Goal: Task Accomplishment & Management: Use online tool/utility

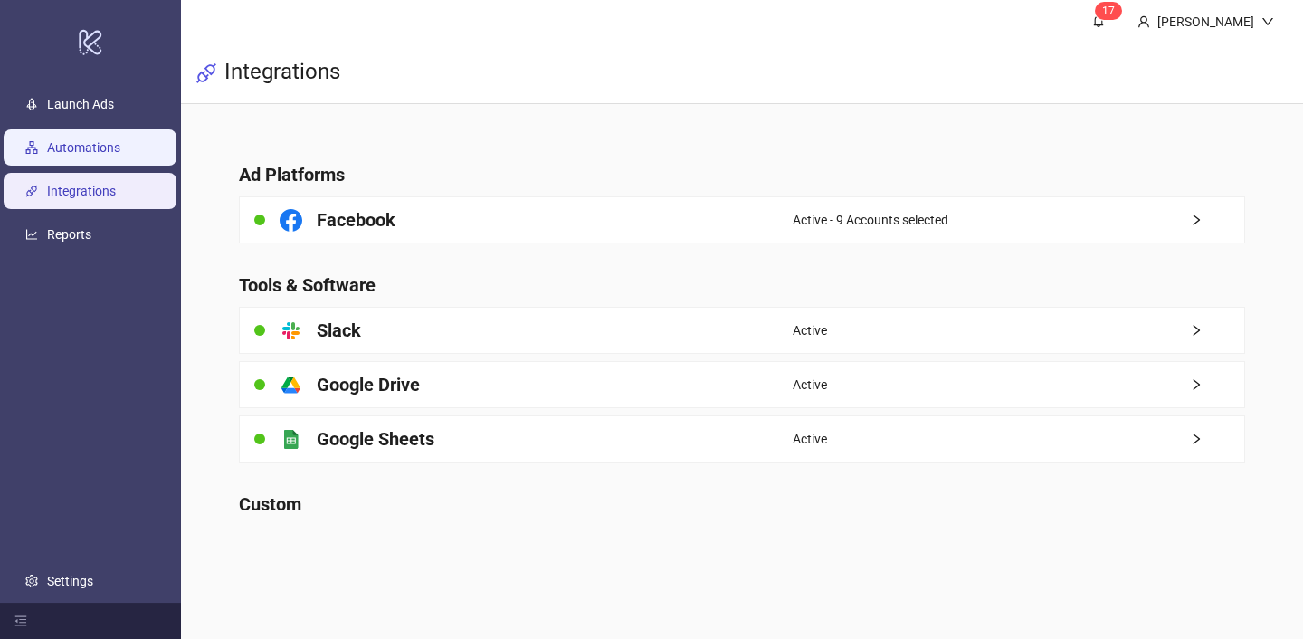
click at [120, 155] on link "Automations" at bounding box center [83, 147] width 73 height 14
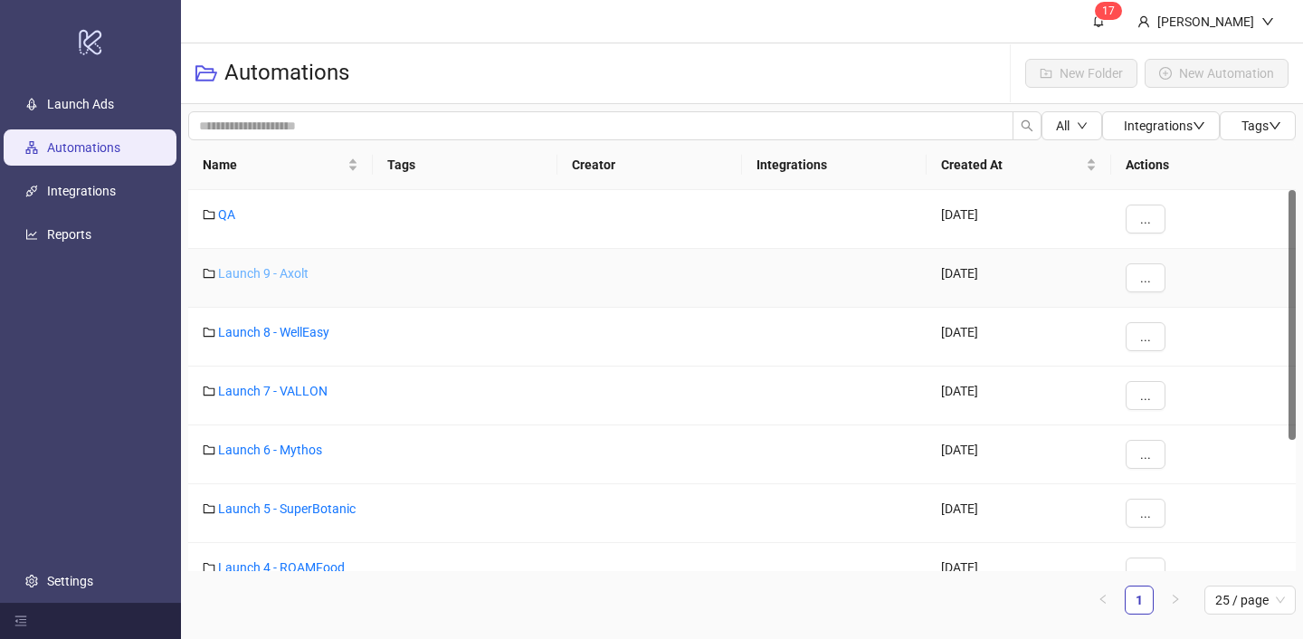
click at [300, 272] on link "Launch 9 - Axolt" at bounding box center [263, 273] width 91 height 14
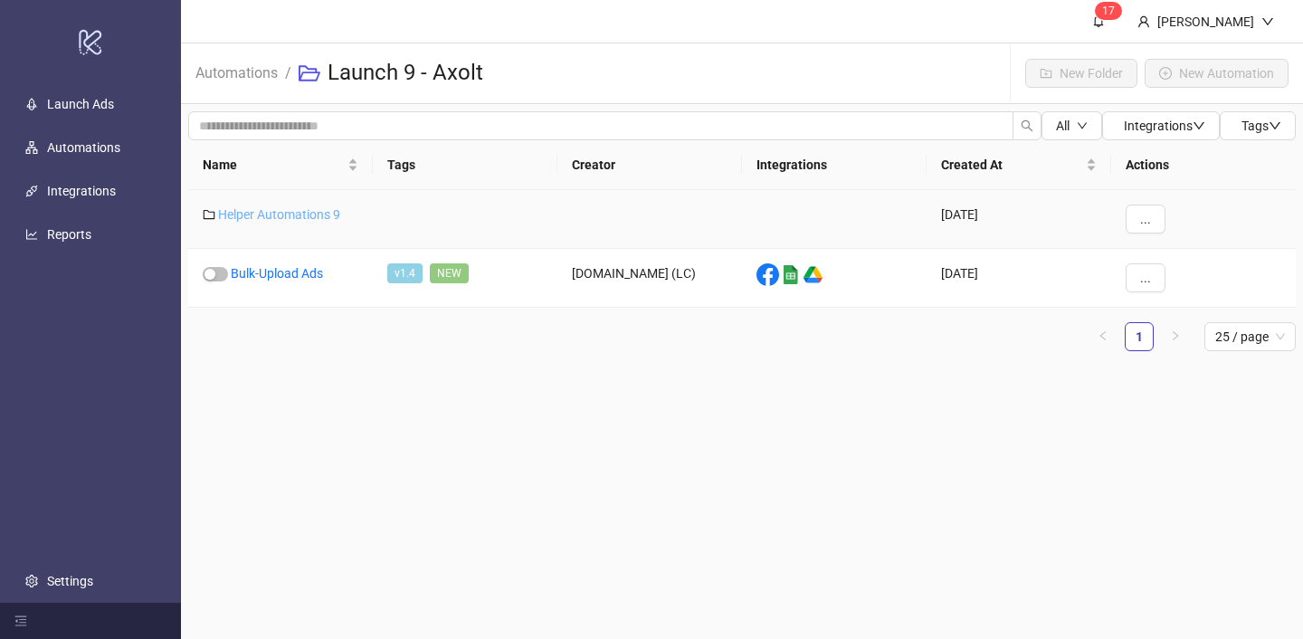
click at [328, 215] on link "Helper Automations 9" at bounding box center [279, 214] width 122 height 14
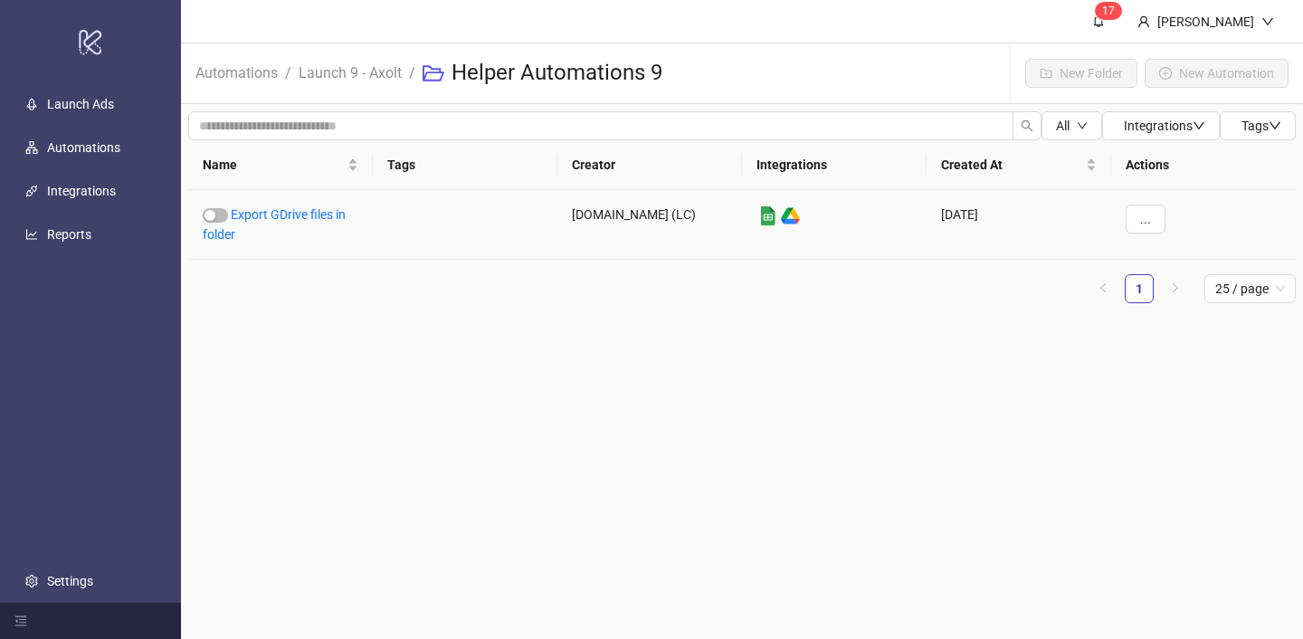
click at [328, 215] on link "Export GDrive files in folder" at bounding box center [274, 224] width 143 height 34
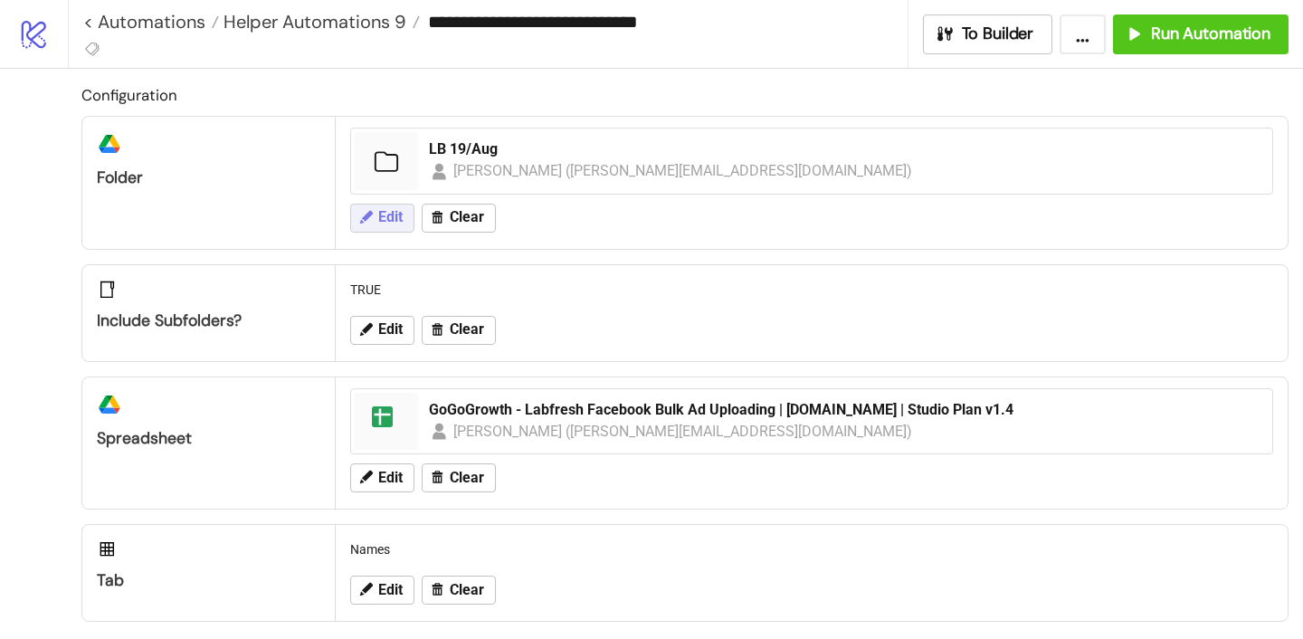
click at [367, 213] on icon at bounding box center [366, 216] width 13 height 13
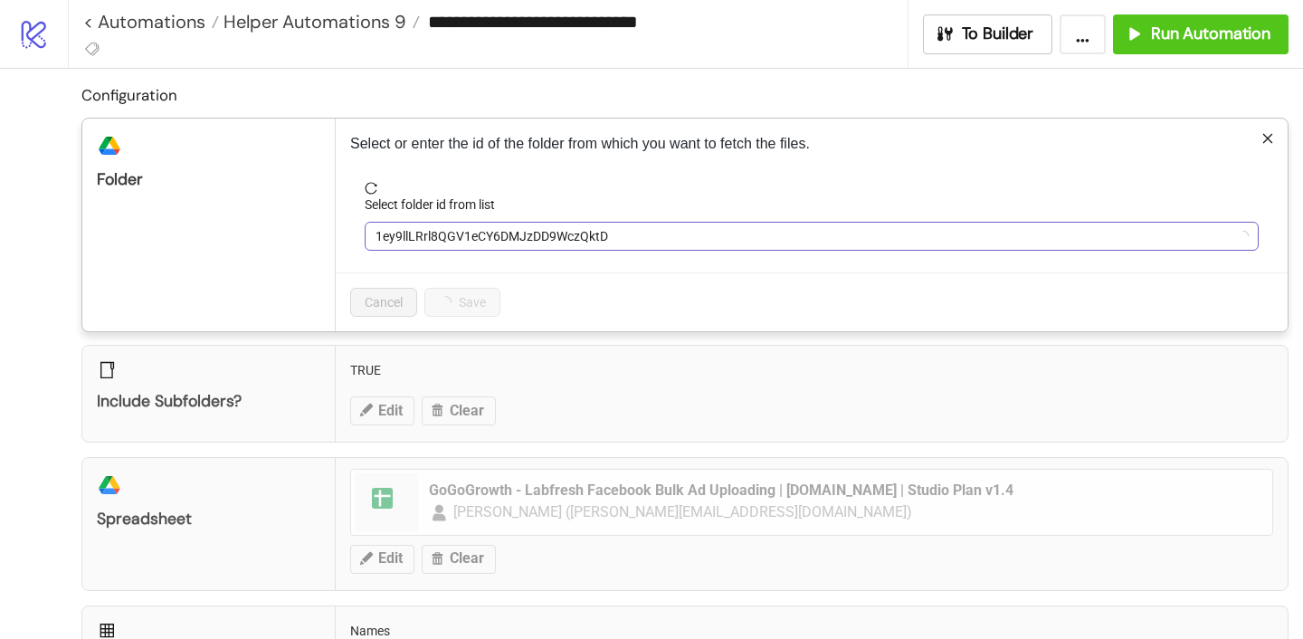
click at [442, 238] on span "1ey9llLRrl8QGV1eCY6DMJzDD9WczQktD" at bounding box center [812, 236] width 873 height 27
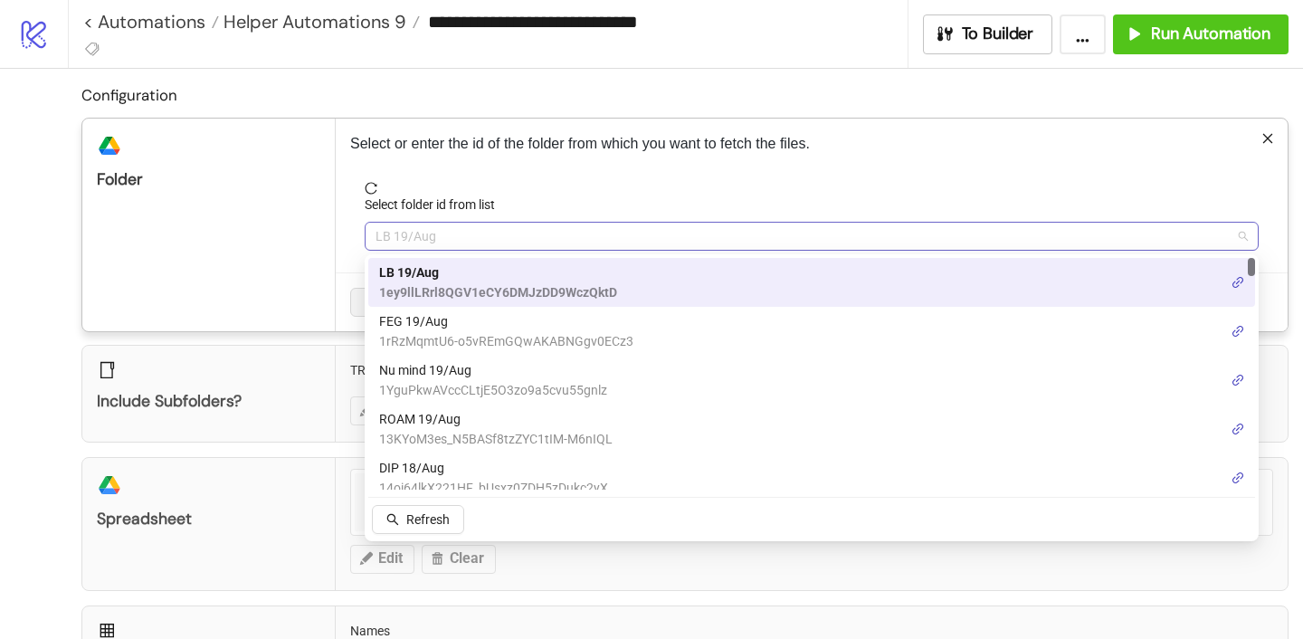
click at [464, 246] on span "LB 19/Aug" at bounding box center [812, 236] width 873 height 27
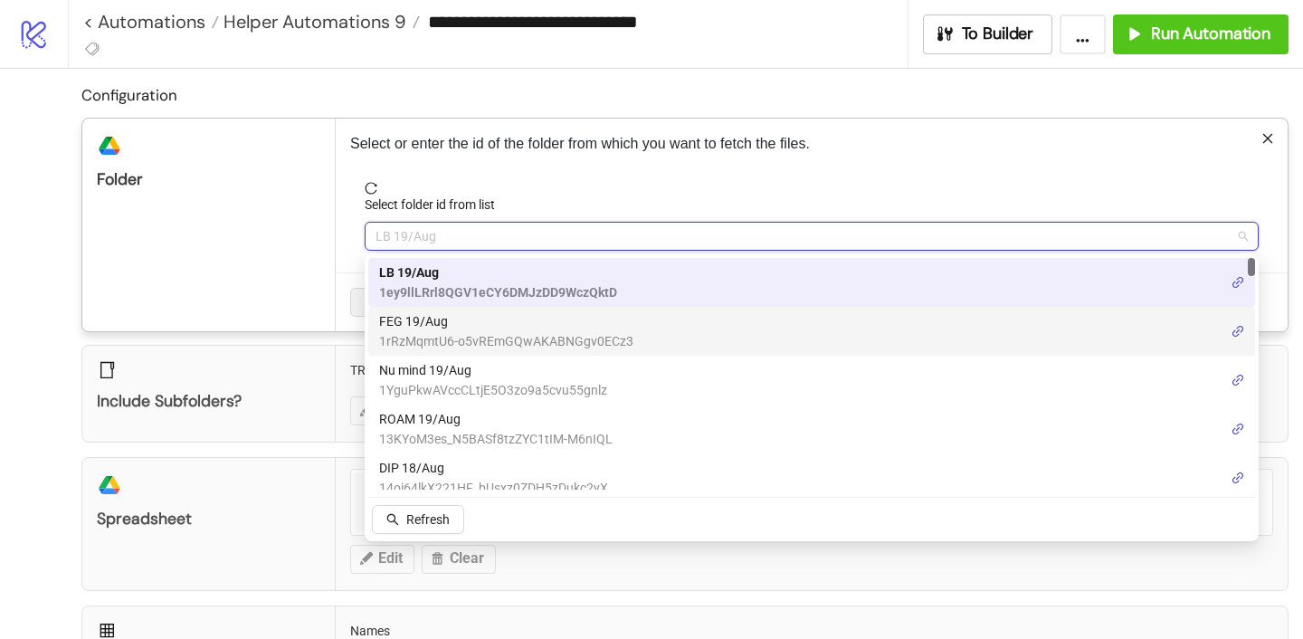
click at [427, 317] on span "FEG 19/Aug" at bounding box center [506, 321] width 254 height 20
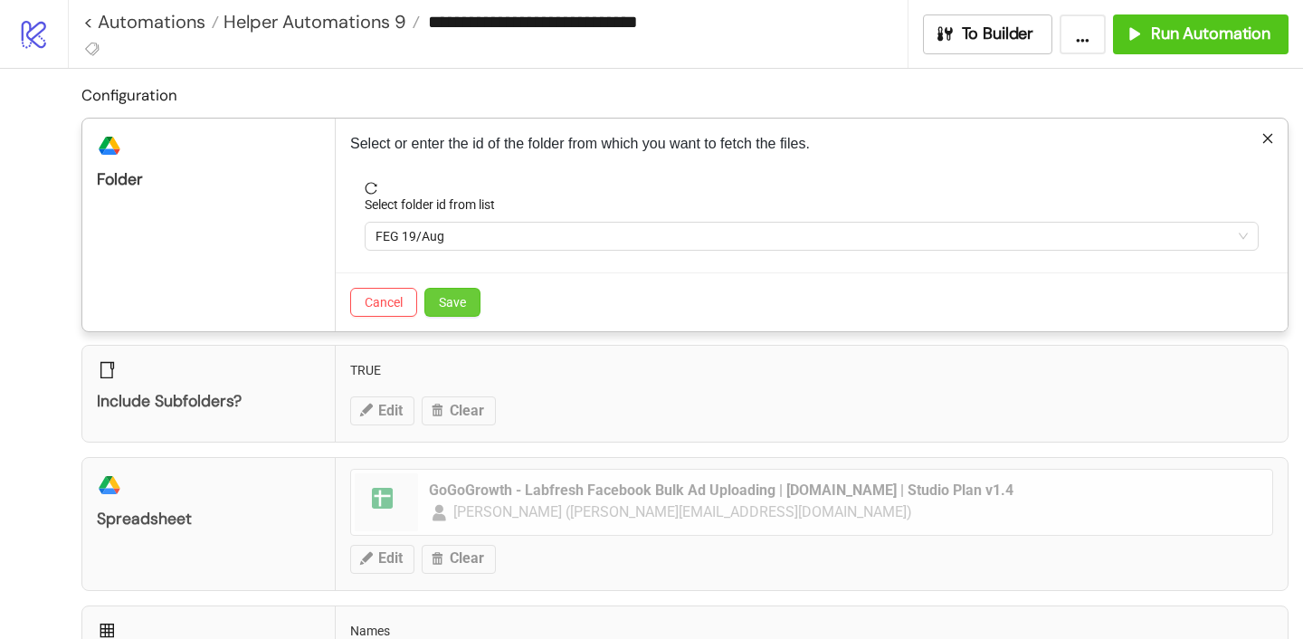
click at [452, 294] on button "Save" at bounding box center [452, 302] width 56 height 29
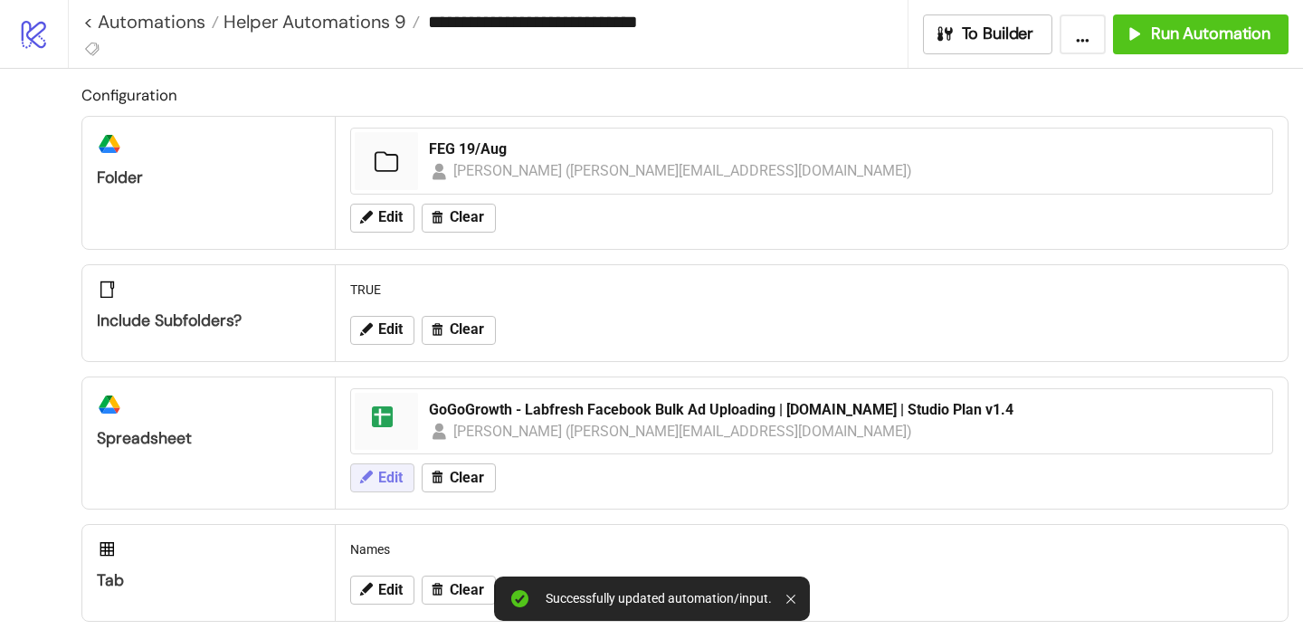
click at [388, 465] on button "Edit" at bounding box center [382, 477] width 64 height 29
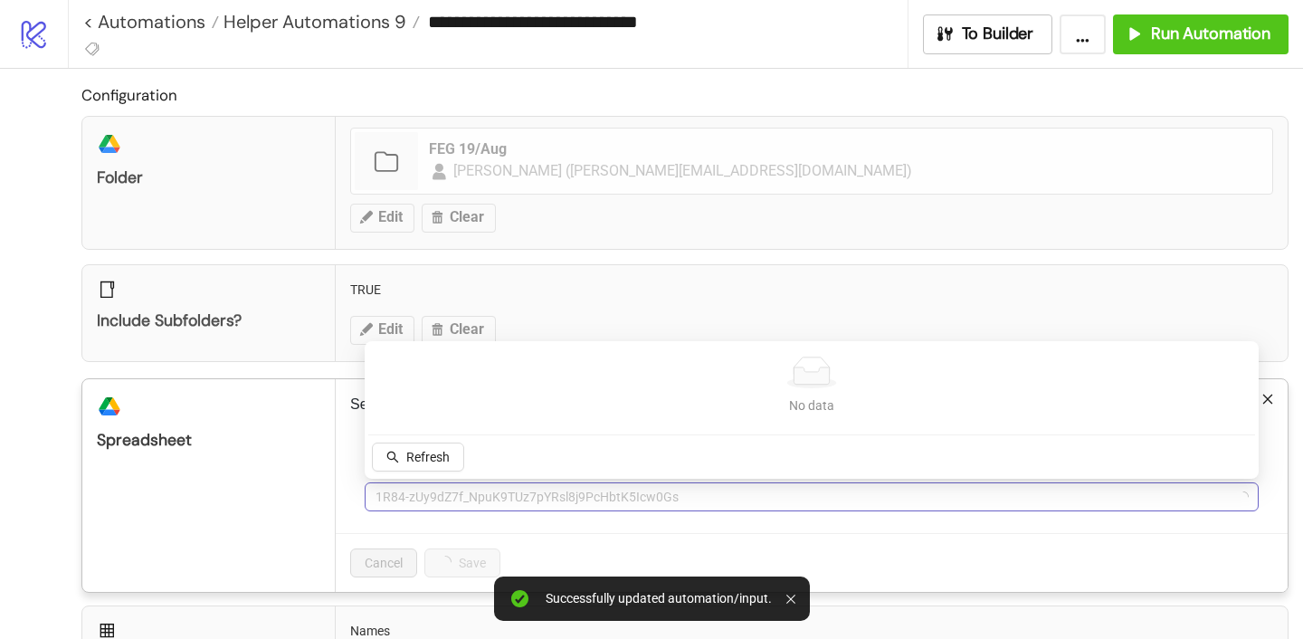
click at [436, 489] on span "1R84-zUy9dZ7f_NpuK9TUz7pYRsl8j9PcHbtK5Icw0Gs" at bounding box center [812, 496] width 873 height 27
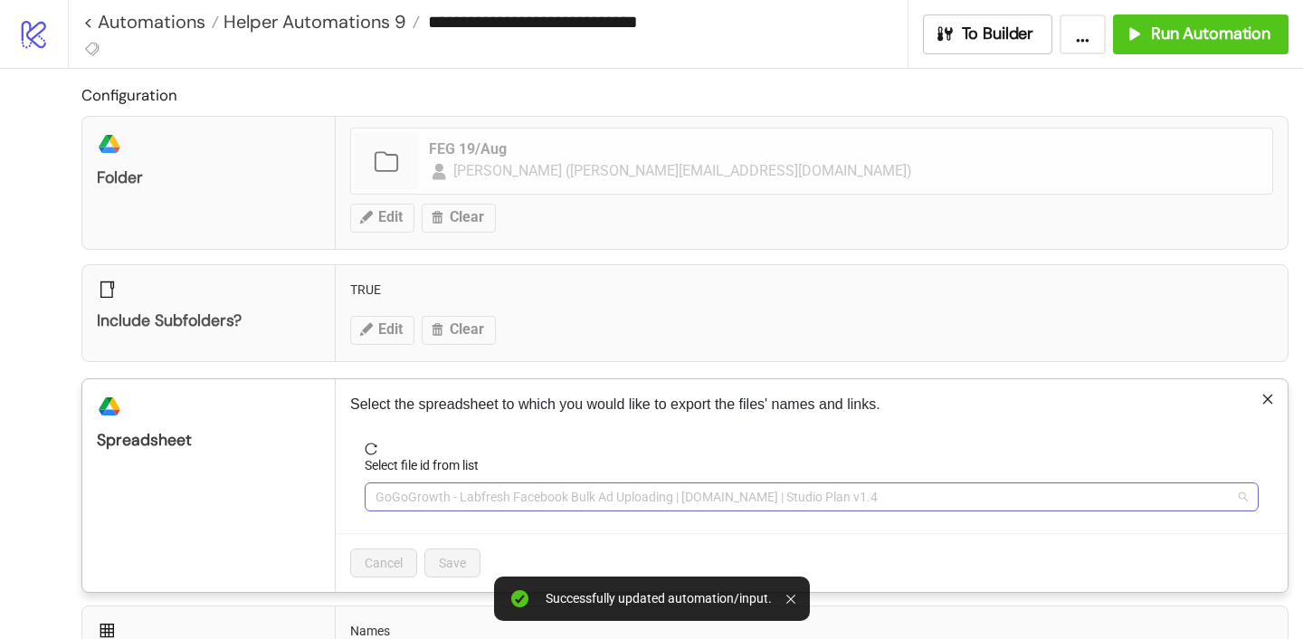
click at [449, 492] on span "GoGoGrowth - Labfresh Facebook Bulk Ad Uploading | [DOMAIN_NAME] | Studio Plan …" at bounding box center [812, 496] width 873 height 27
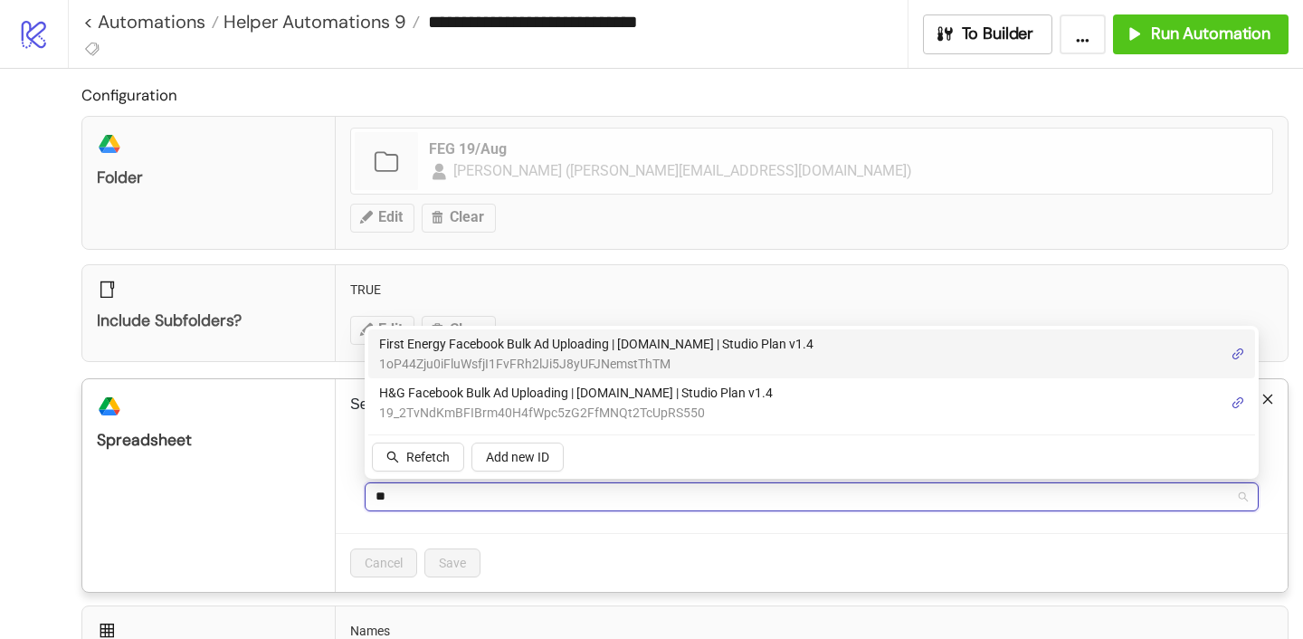
type input "***"
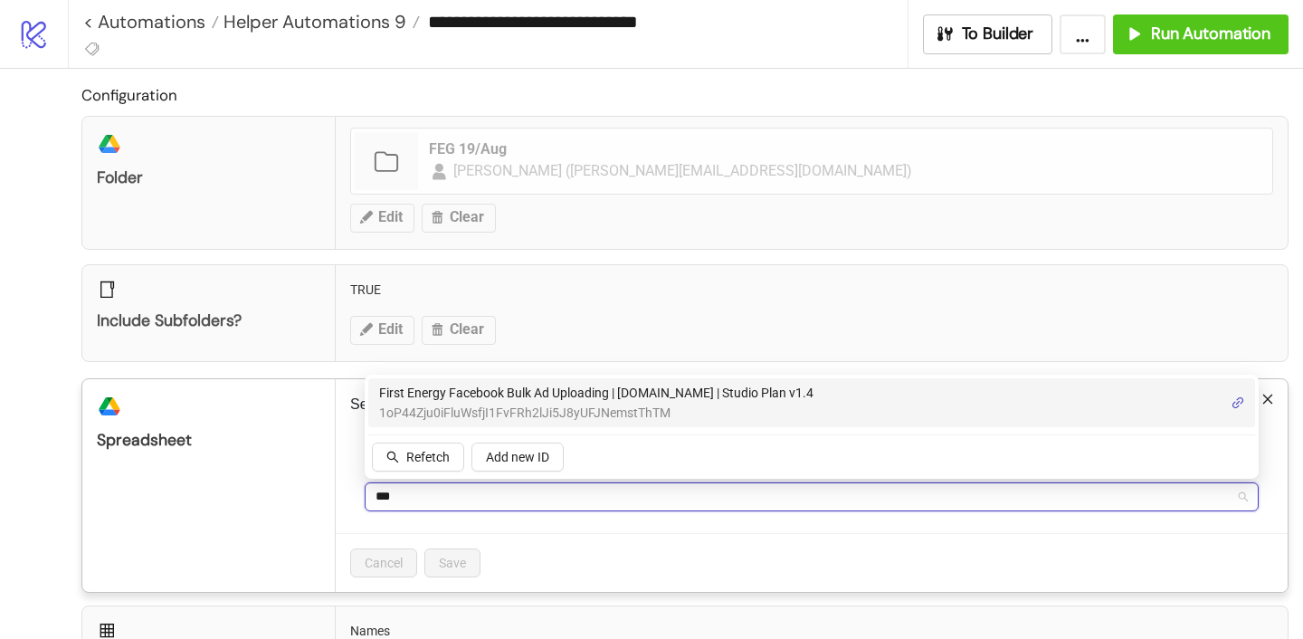
click at [466, 408] on span "1oP44Zju0iFluWsfjI1FvFRh2lJi5J8yUFJNemstThTM" at bounding box center [596, 413] width 434 height 20
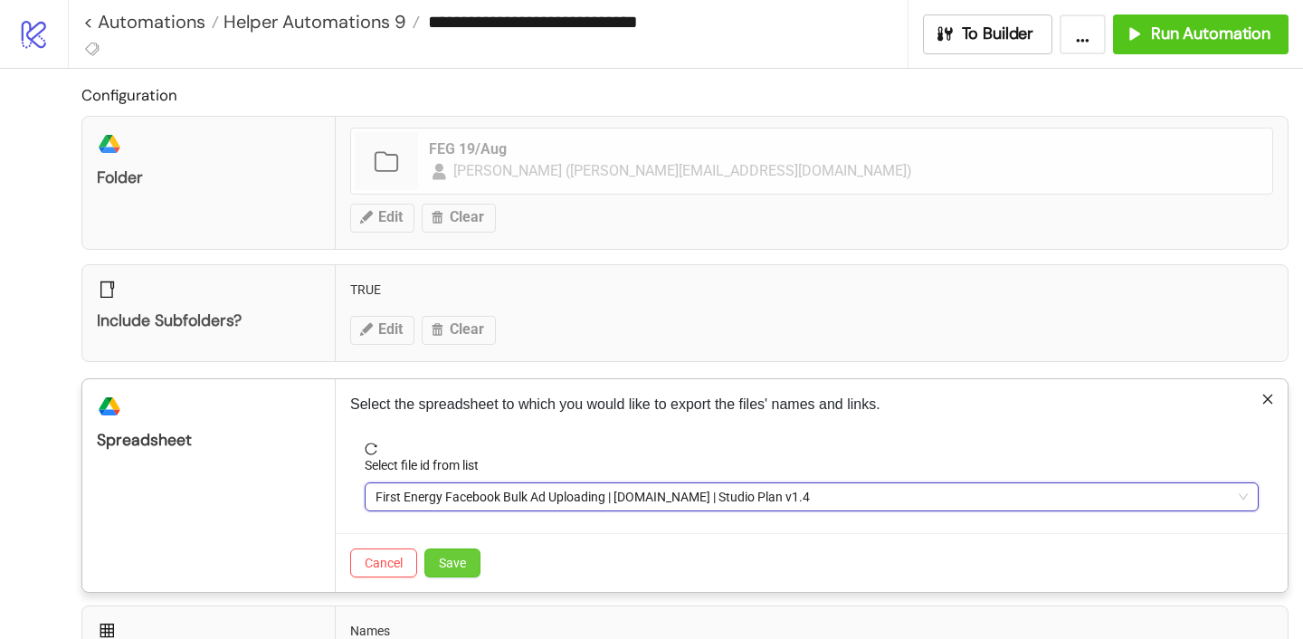
click at [461, 562] on span "Save" at bounding box center [452, 563] width 27 height 14
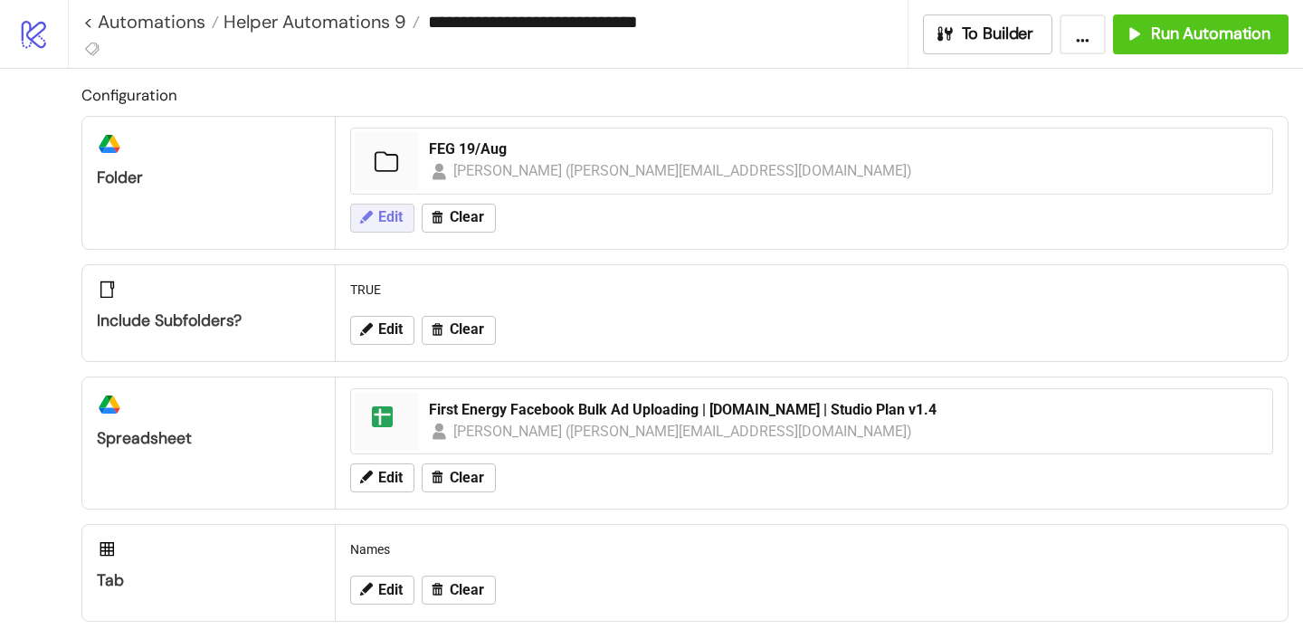
click at [365, 205] on button "Edit" at bounding box center [382, 218] width 64 height 29
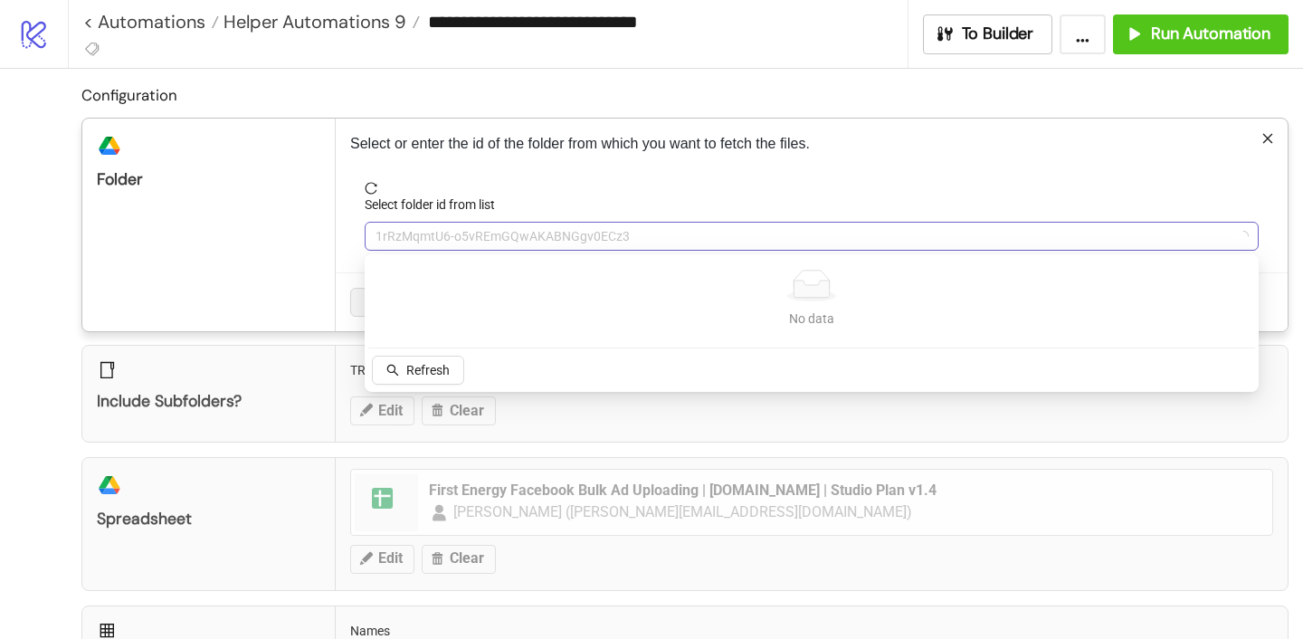
click at [415, 242] on span "1rRzMqmtU6-o5vREmGQwAKABNGgv0ECz3" at bounding box center [812, 236] width 873 height 27
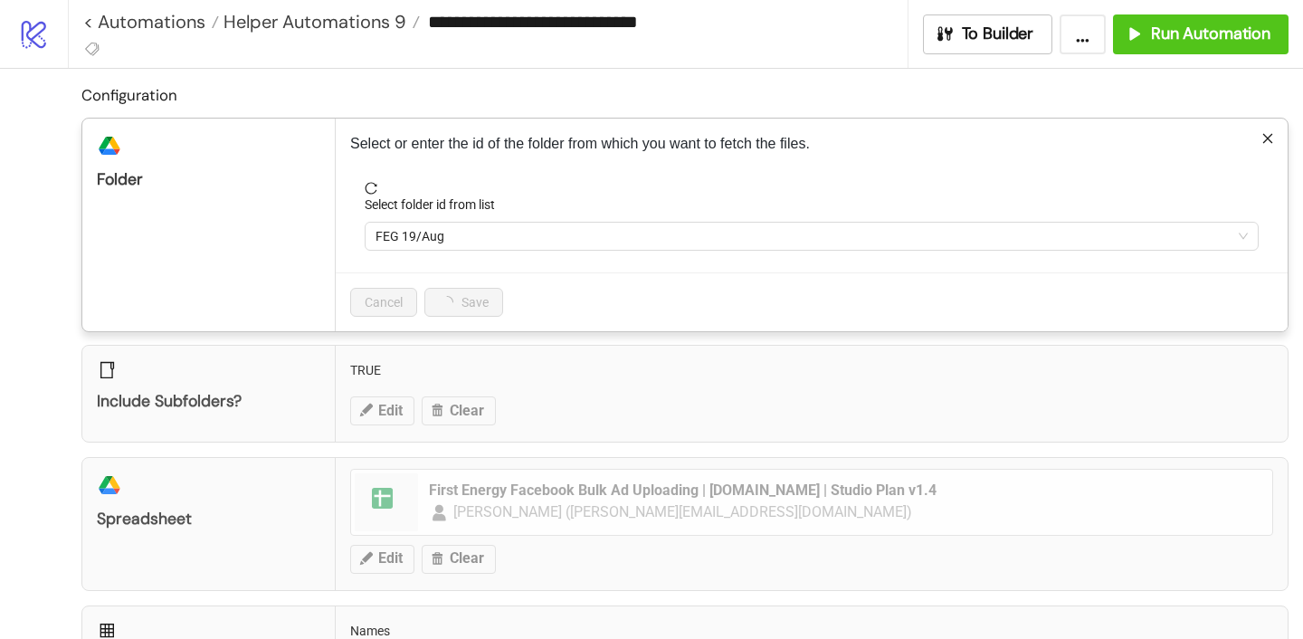
click at [409, 100] on h2 "Configuration" at bounding box center [684, 95] width 1207 height 24
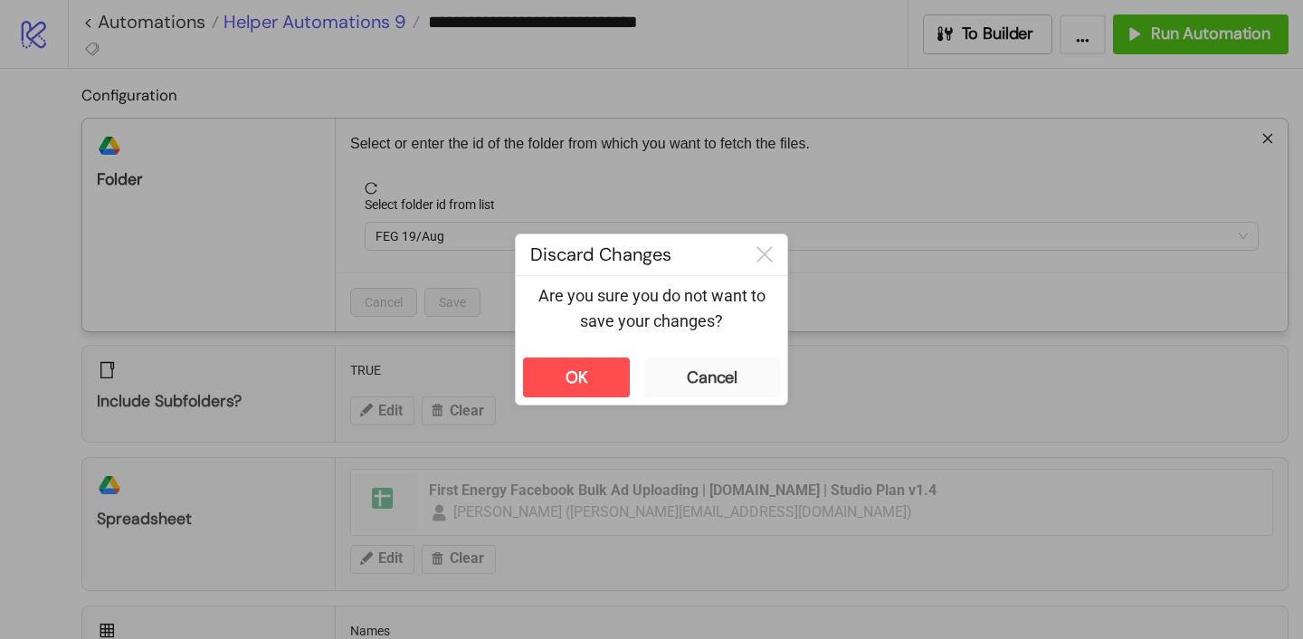
click at [360, 24] on div "**********" at bounding box center [651, 319] width 1303 height 639
click at [610, 382] on button "OK" at bounding box center [576, 378] width 107 height 40
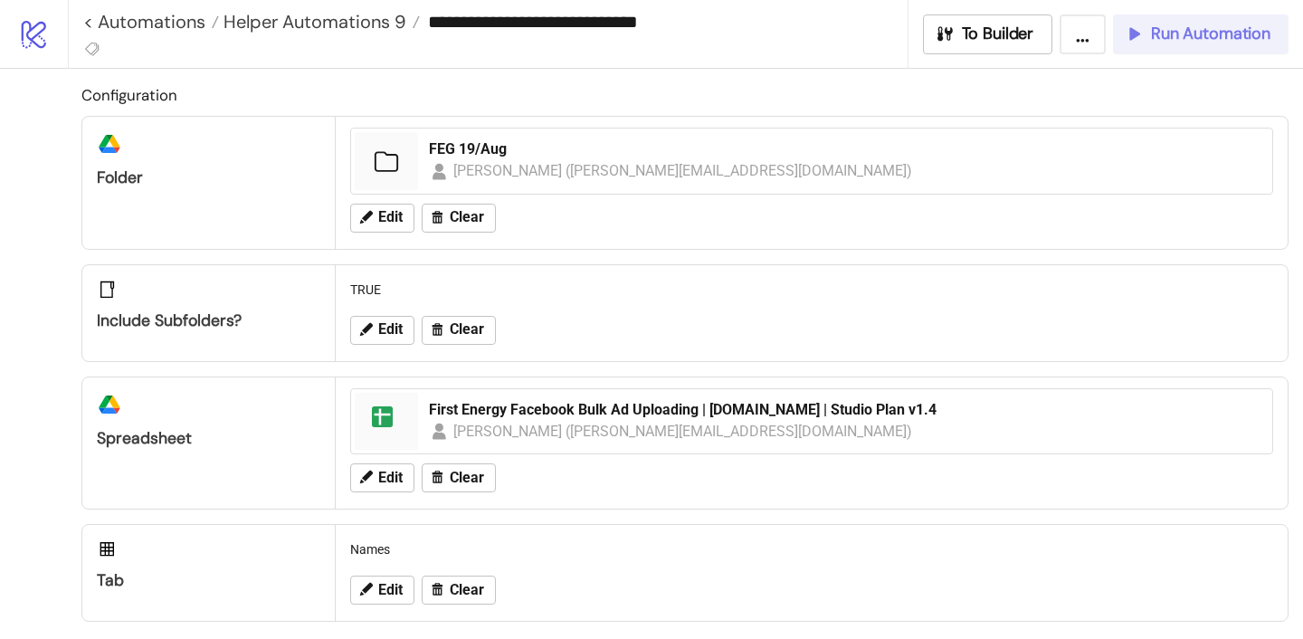
click at [1180, 34] on span "Run Automation" at bounding box center [1210, 34] width 119 height 21
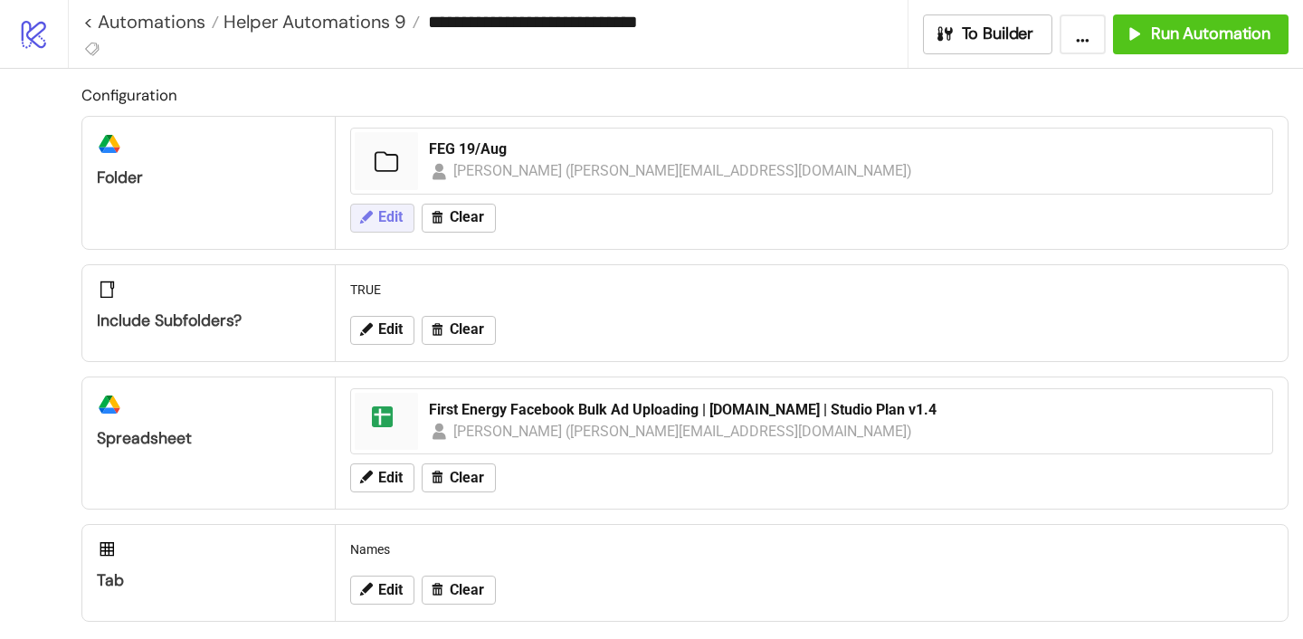
click at [375, 228] on button "Edit" at bounding box center [382, 218] width 64 height 29
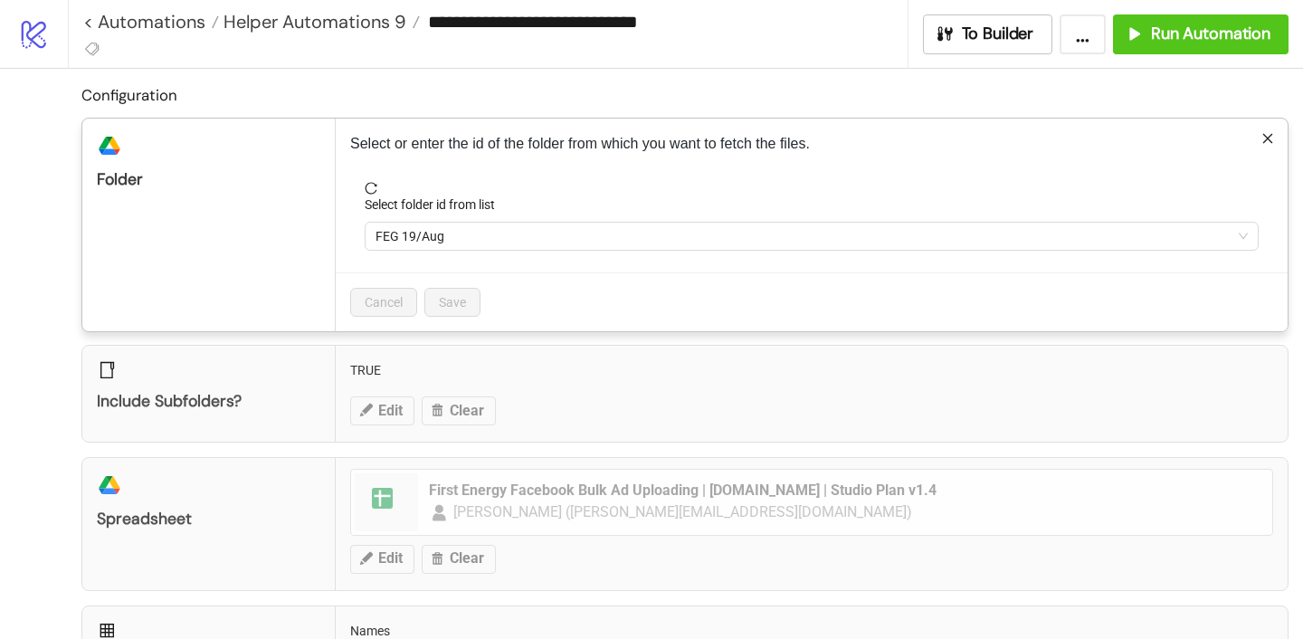
click at [432, 256] on form "Select folder id from list FEG 19/Aug" at bounding box center [811, 227] width 923 height 91
click at [426, 251] on form "Select folder id from list FEG 19/Aug" at bounding box center [811, 227] width 923 height 91
click at [422, 246] on span "FEG 19/Aug" at bounding box center [812, 236] width 873 height 27
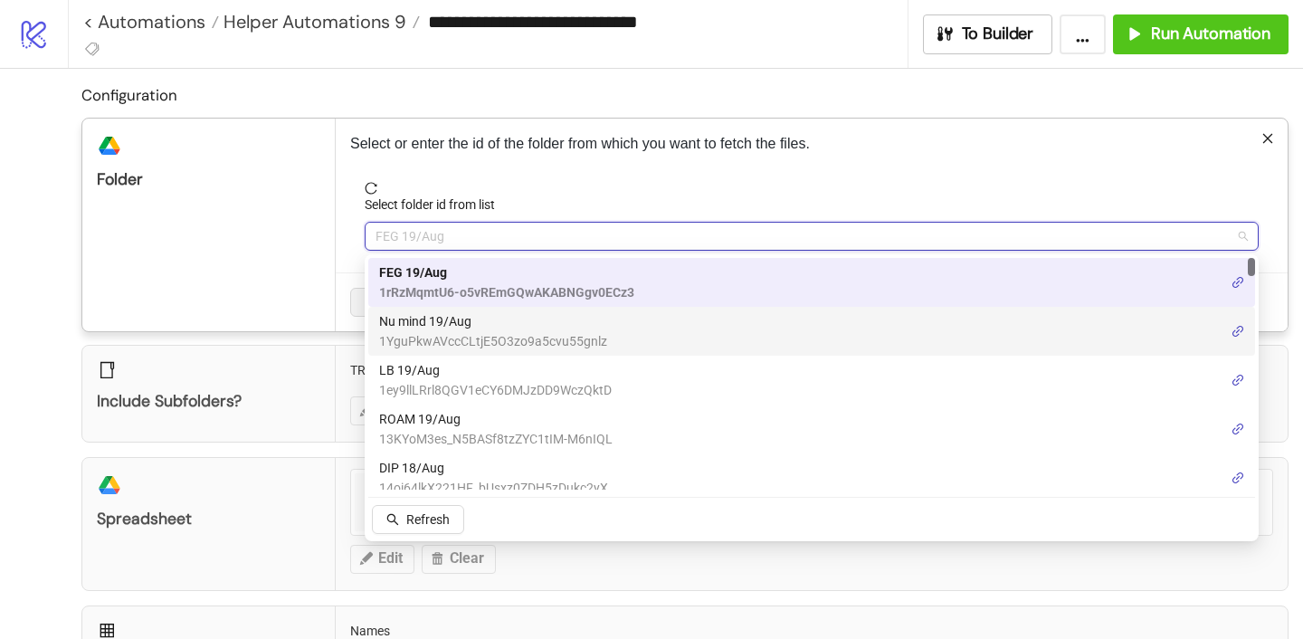
click at [424, 332] on span "1YguPkwAVccCLtjE5O3zo9a5cvu55gnlz" at bounding box center [493, 341] width 228 height 20
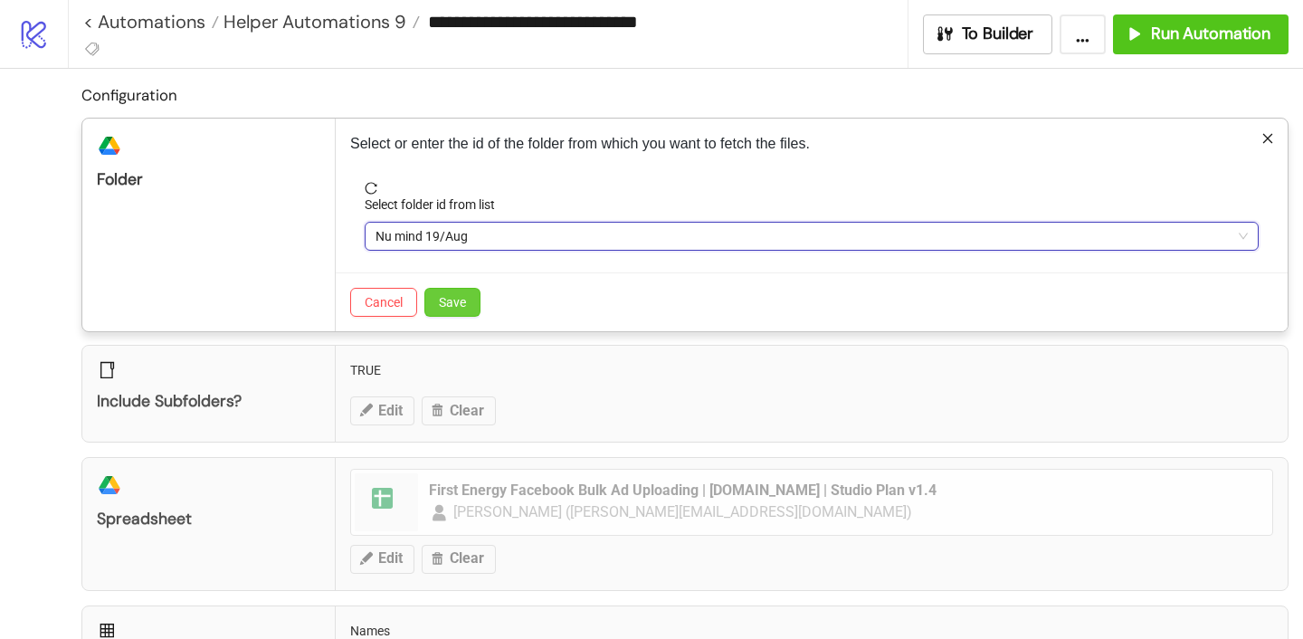
click at [451, 303] on span "Save" at bounding box center [452, 302] width 27 height 14
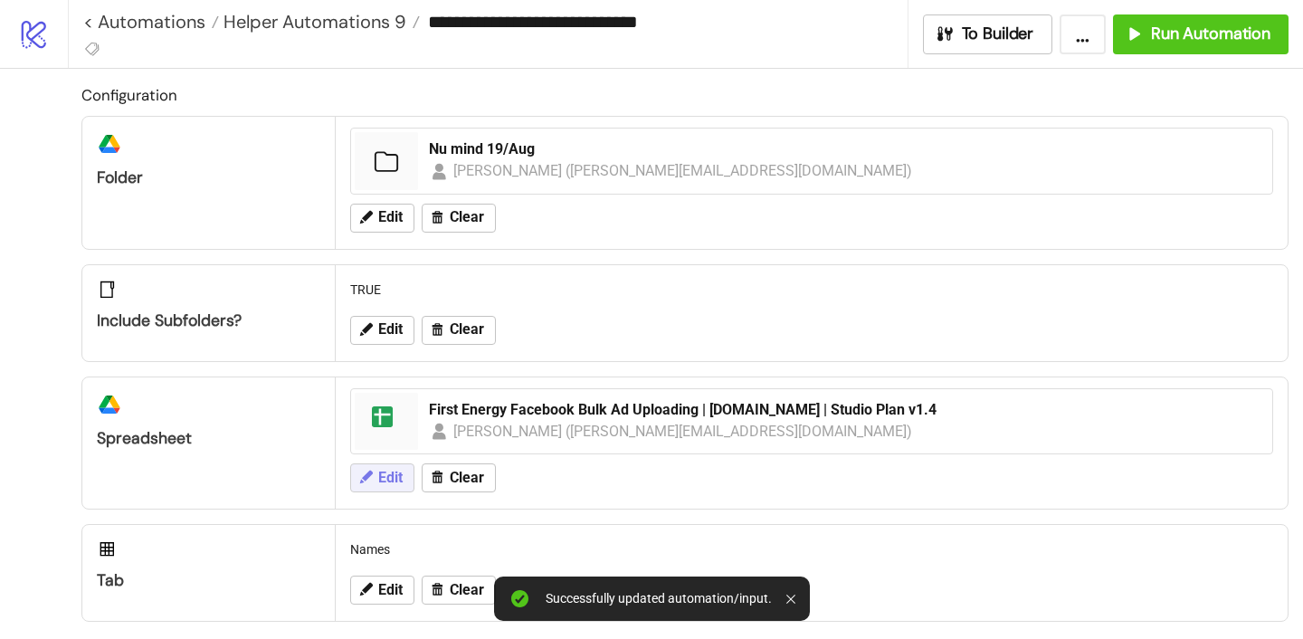
click at [388, 475] on span "Edit" at bounding box center [390, 478] width 24 height 16
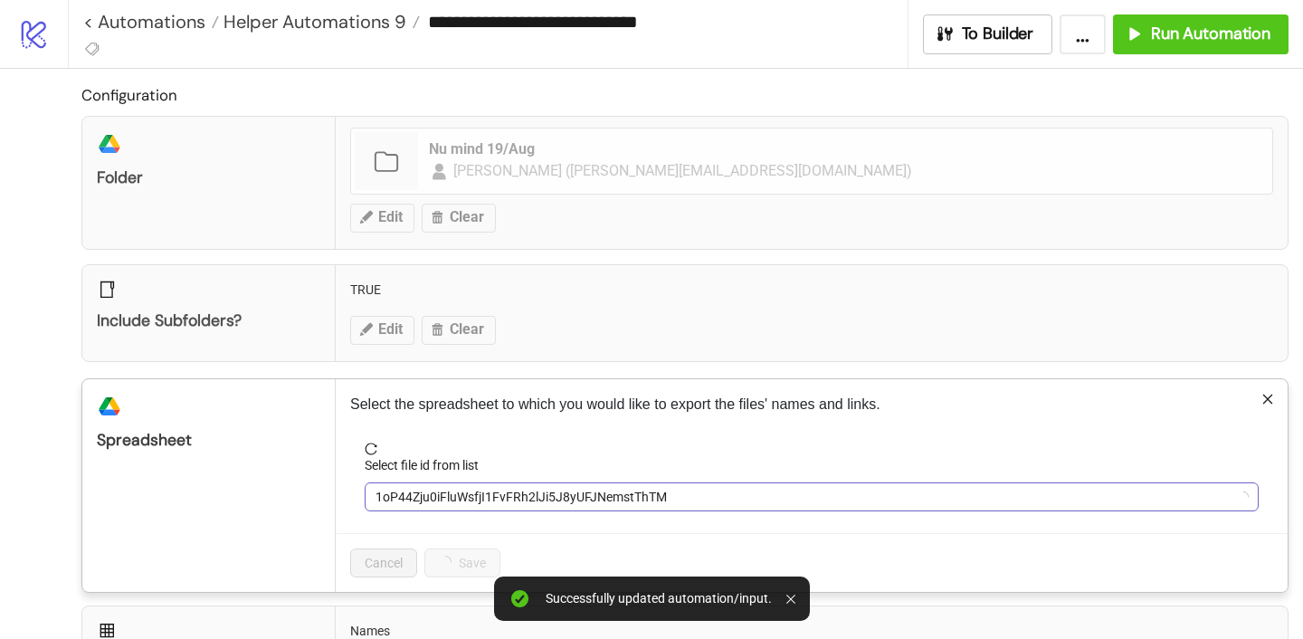
click at [450, 492] on span "1oP44Zju0iFluWsfjI1FvFRh2lJi5J8yUFJNemstThTM" at bounding box center [812, 496] width 873 height 27
click at [450, 492] on span "First Energy Facebook Bulk Ad Uploading | [DOMAIN_NAME] | Studio Plan v1.4" at bounding box center [812, 496] width 873 height 27
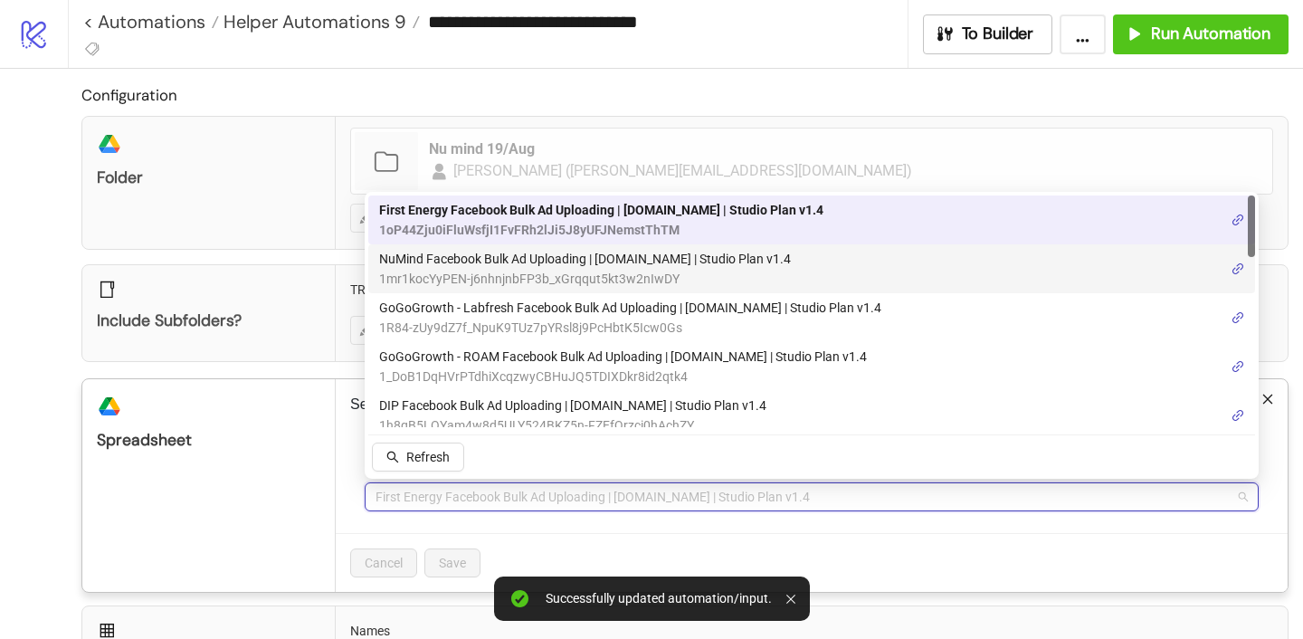
click at [494, 259] on span "NuMind Facebook Bulk Ad Uploading | [DOMAIN_NAME] | Studio Plan v1.4" at bounding box center [585, 259] width 412 height 20
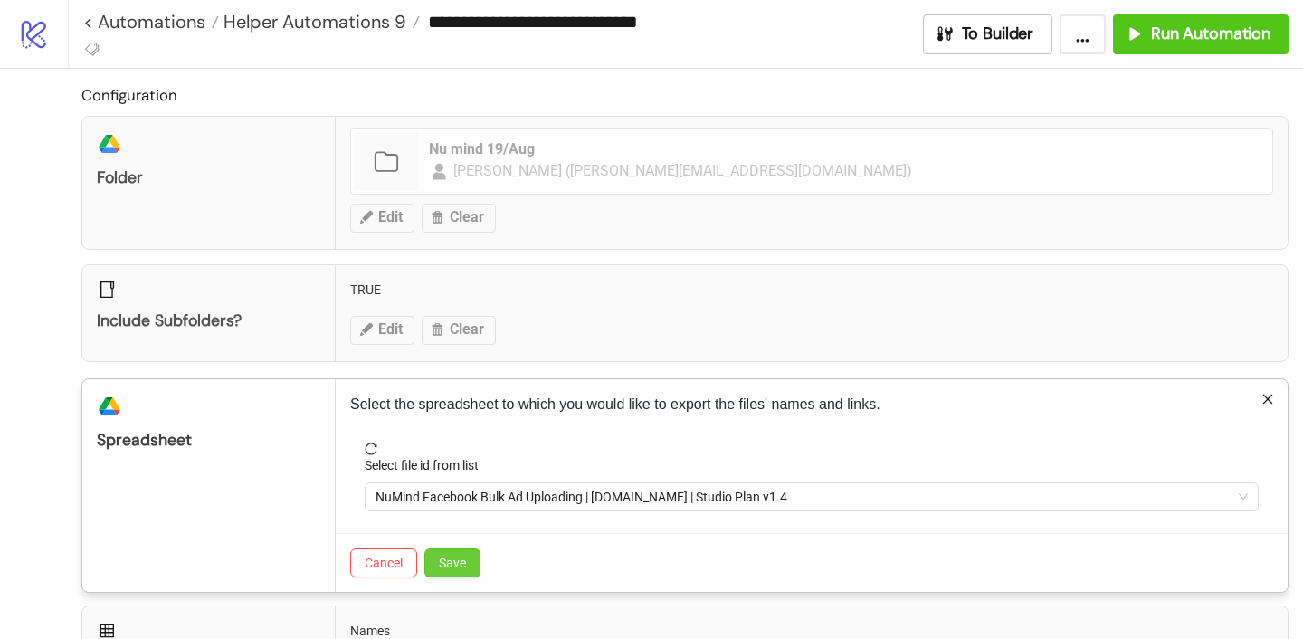
click at [455, 565] on span "Save" at bounding box center [452, 563] width 27 height 14
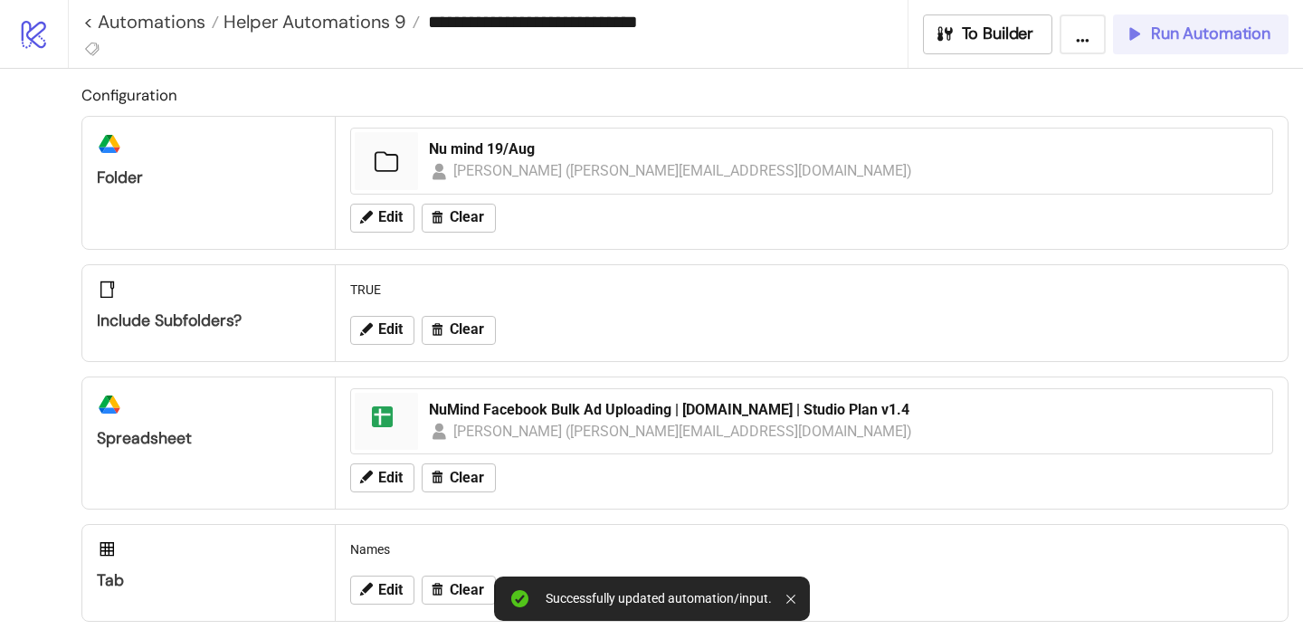
click at [1153, 26] on span "Run Automation" at bounding box center [1210, 34] width 119 height 21
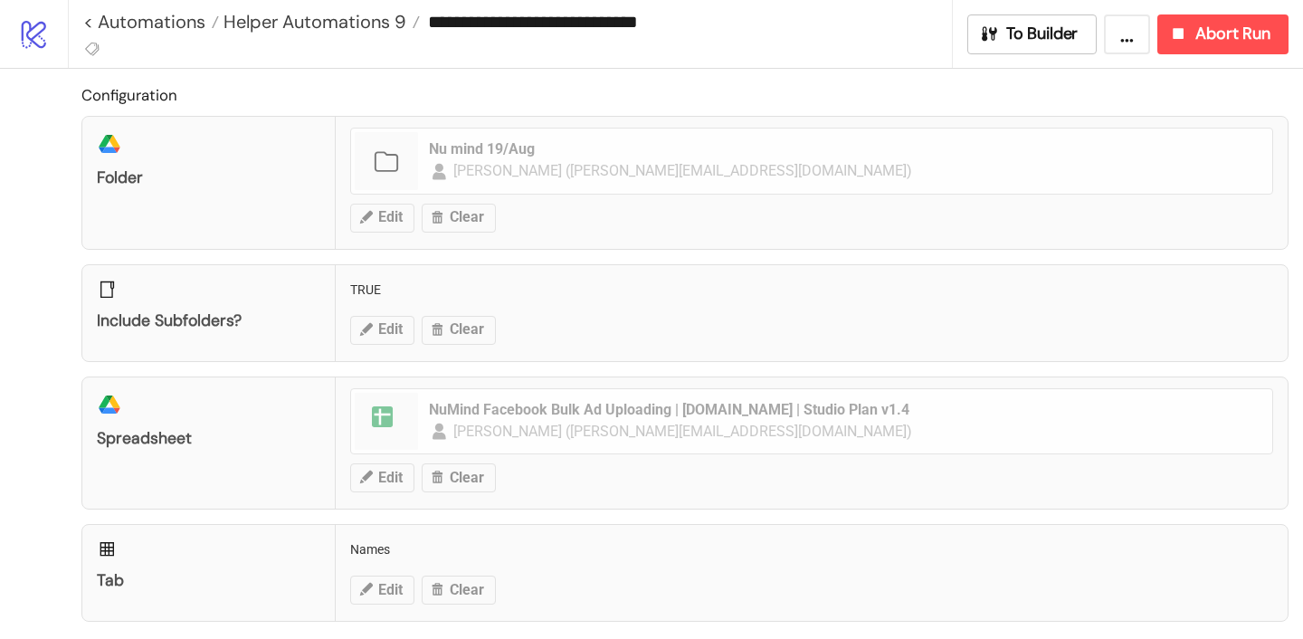
click at [699, 313] on div "Include subfolders? TRUE Edit Clear" at bounding box center [684, 313] width 1207 height 98
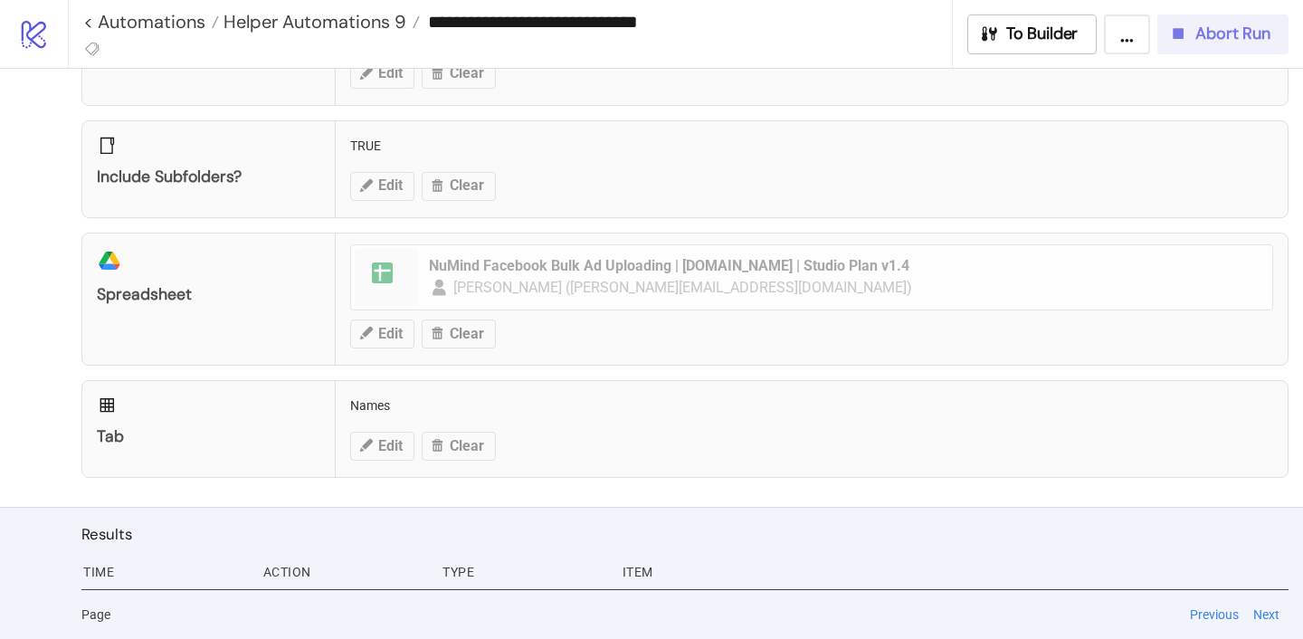
click at [1182, 35] on icon "button" at bounding box center [1179, 33] width 11 height 11
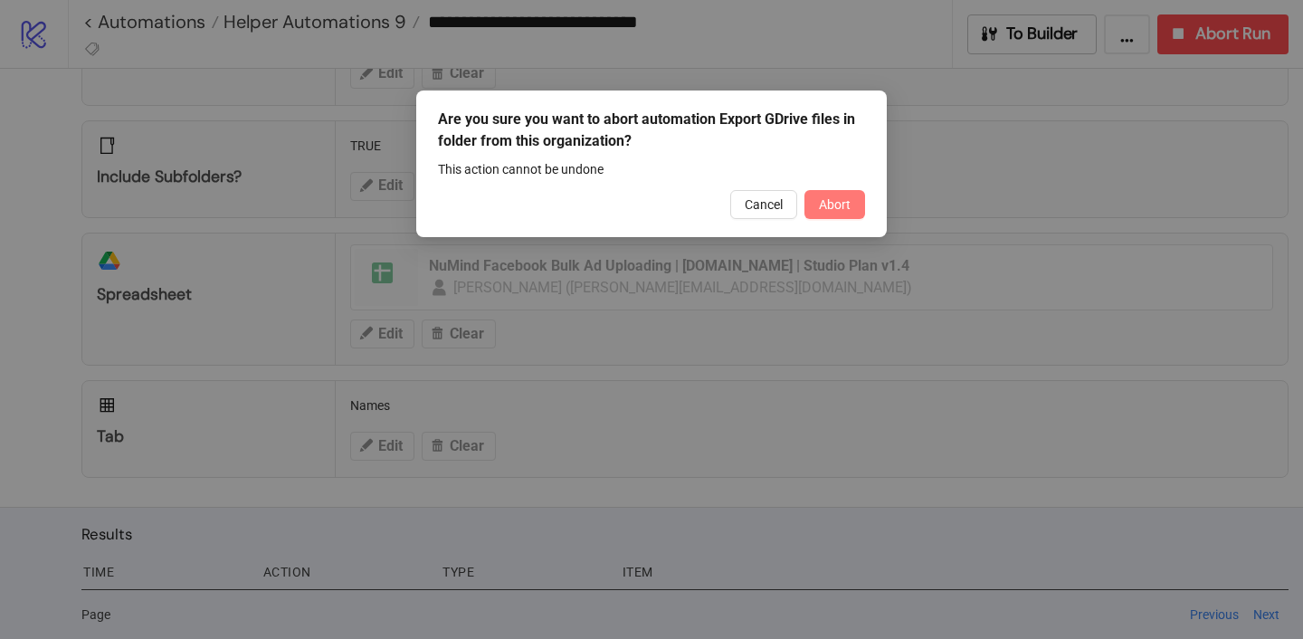
click at [844, 208] on span "Abort" at bounding box center [835, 204] width 32 height 14
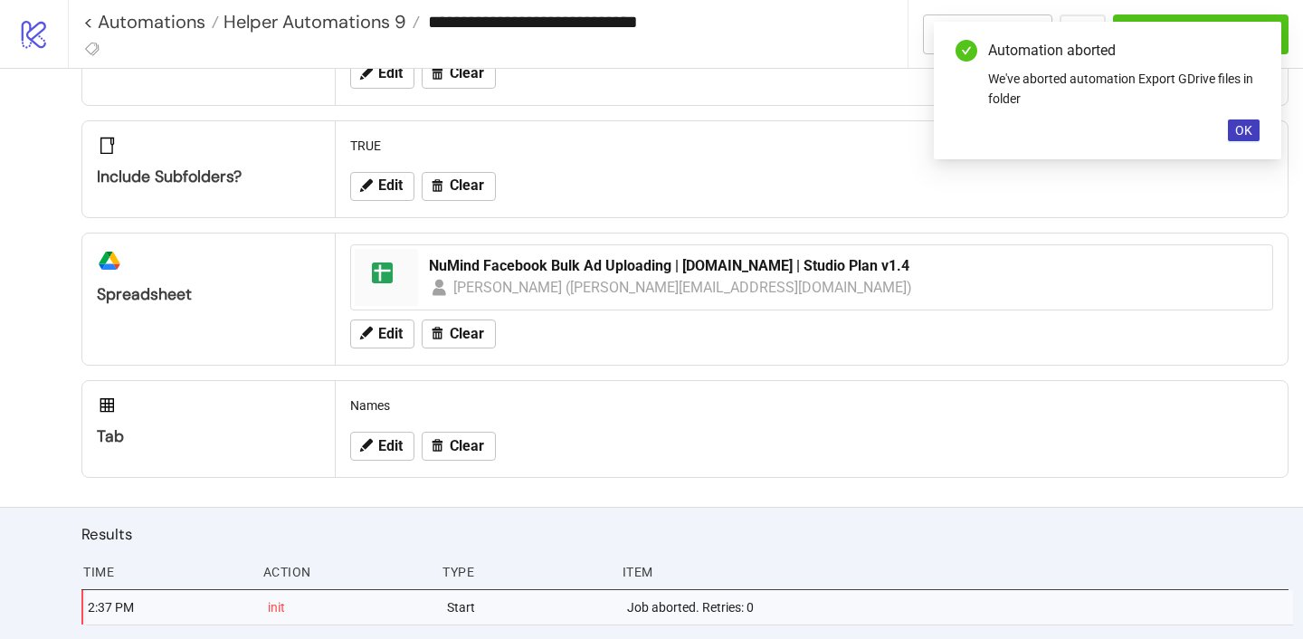
scroll to position [0, 0]
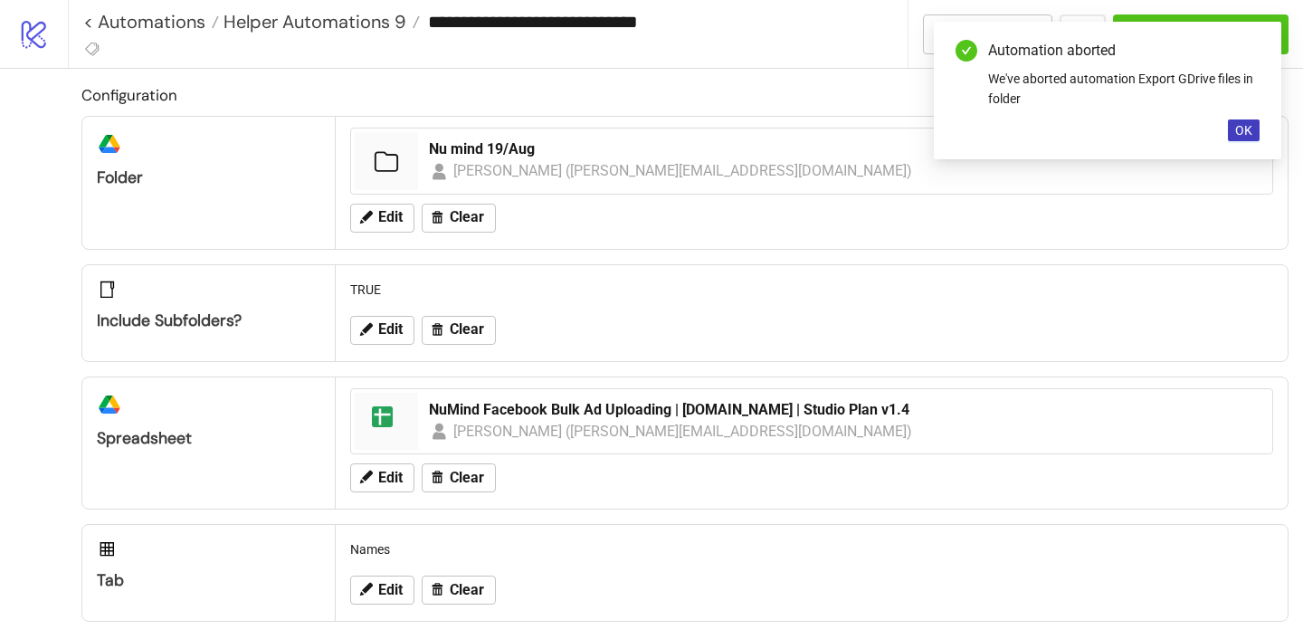
click at [1224, 131] on div "Automation aborted We've aborted automation Export GDrive files in folder OK" at bounding box center [1108, 91] width 348 height 138
click at [1235, 131] on button "OK" at bounding box center [1244, 130] width 32 height 22
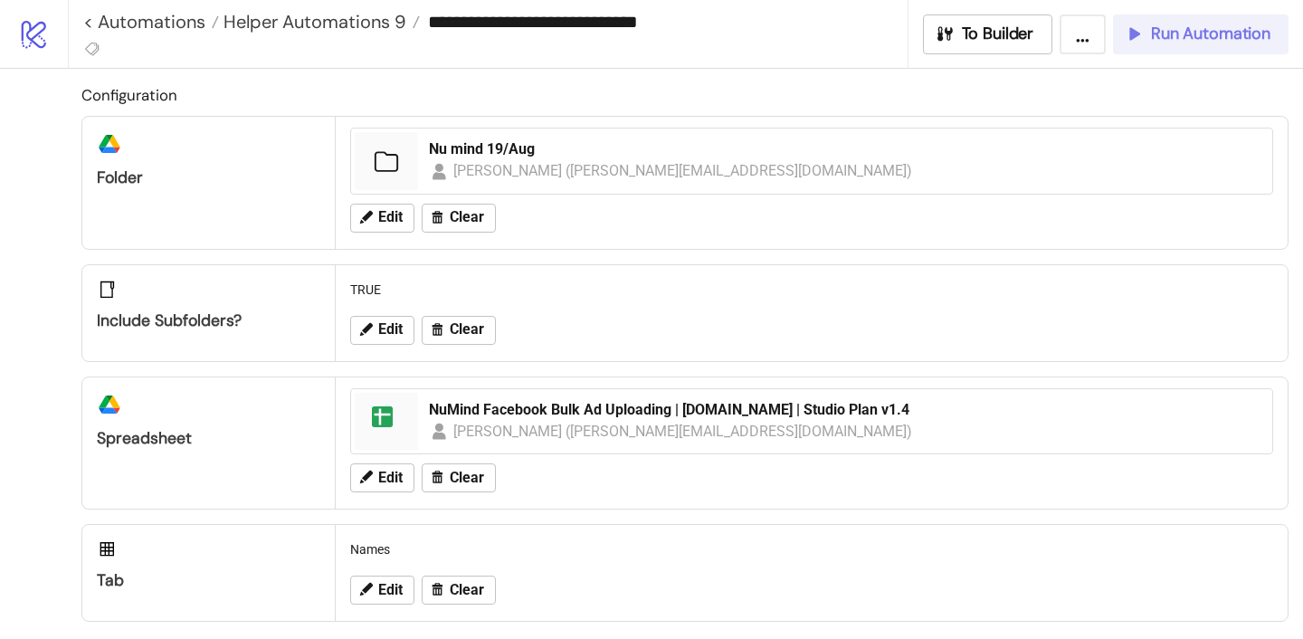
click at [1226, 45] on button "Run Automation" at bounding box center [1201, 34] width 176 height 40
